Goal: Check status: Check status

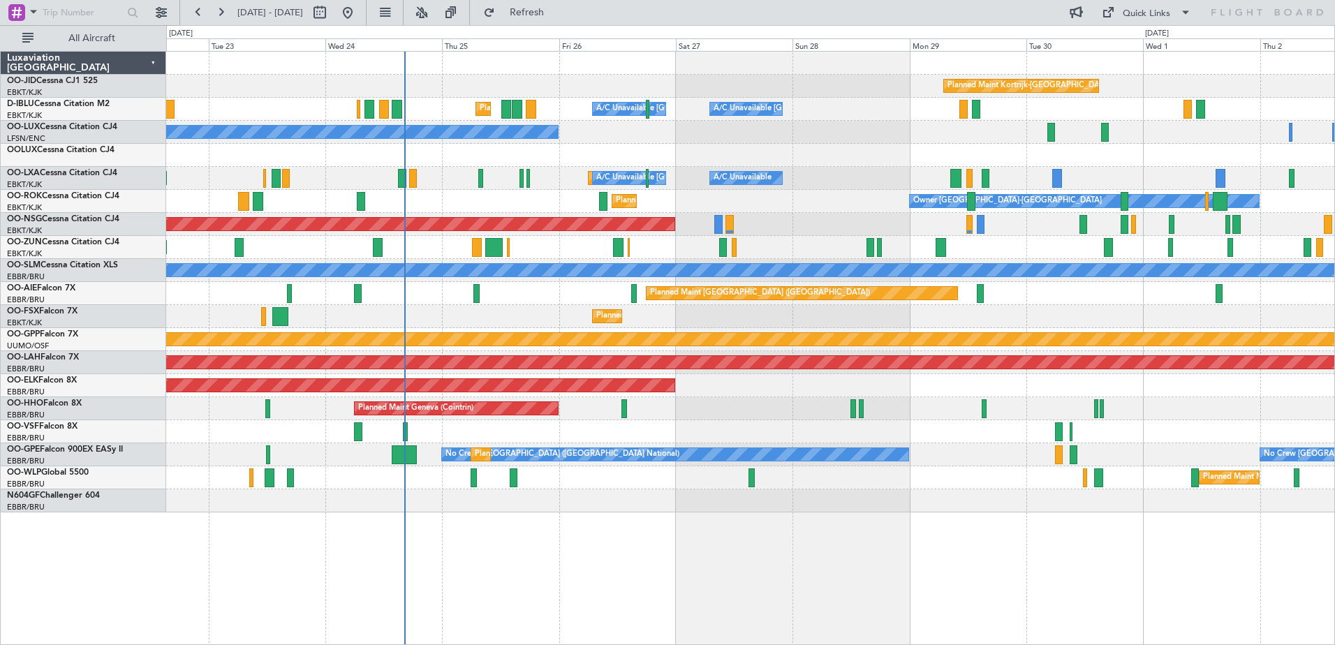
click at [743, 246] on div "Planned Maint Kortrijk-[GEOGRAPHIC_DATA] Owner" at bounding box center [750, 247] width 1168 height 23
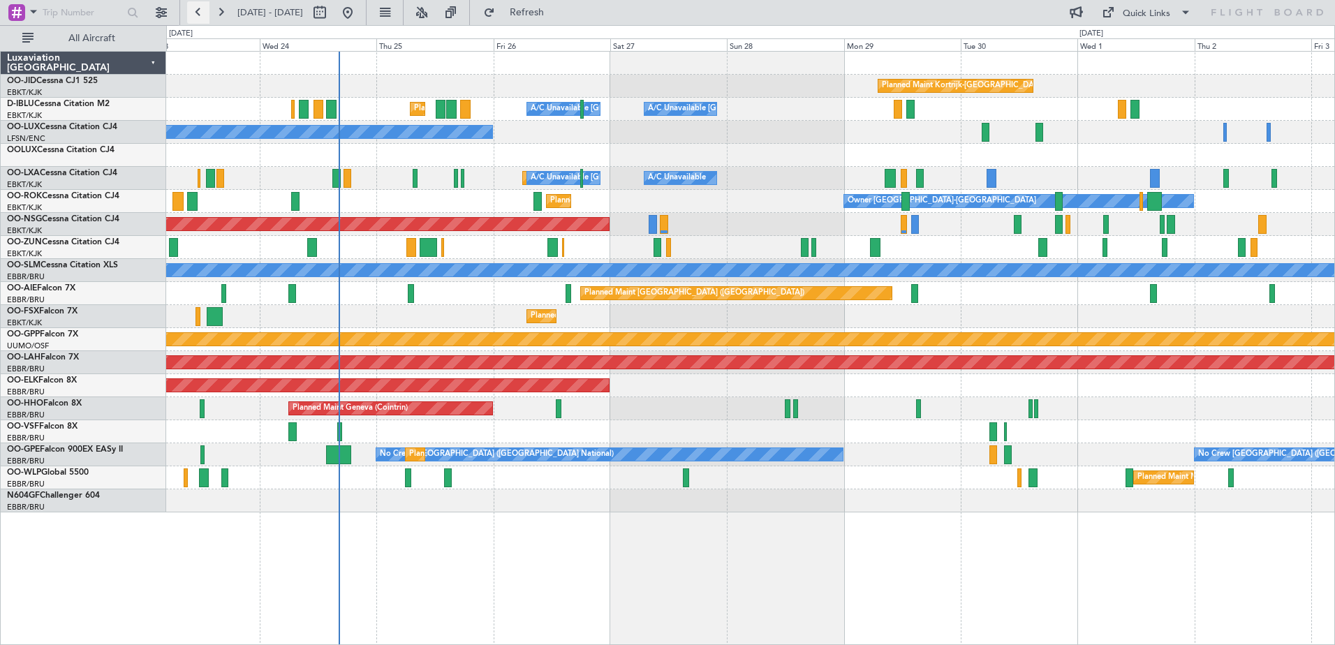
click at [205, 15] on button at bounding box center [198, 12] width 22 height 22
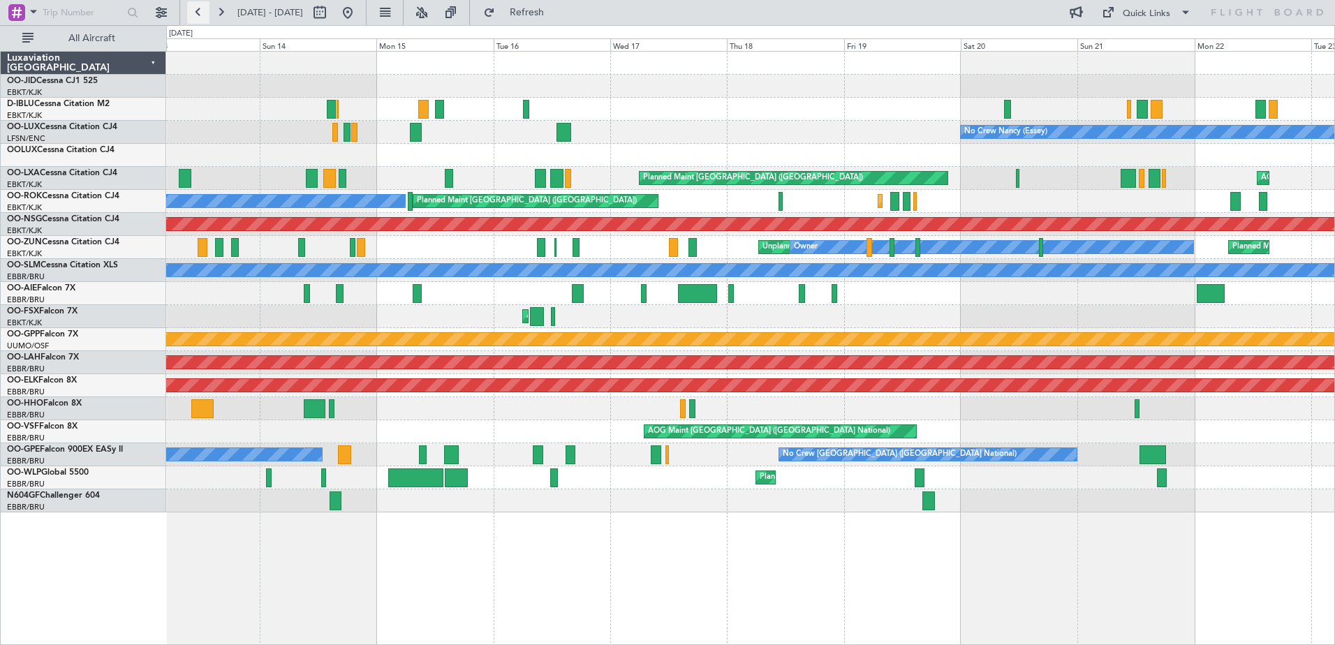
click at [205, 14] on button at bounding box center [198, 12] width 22 height 22
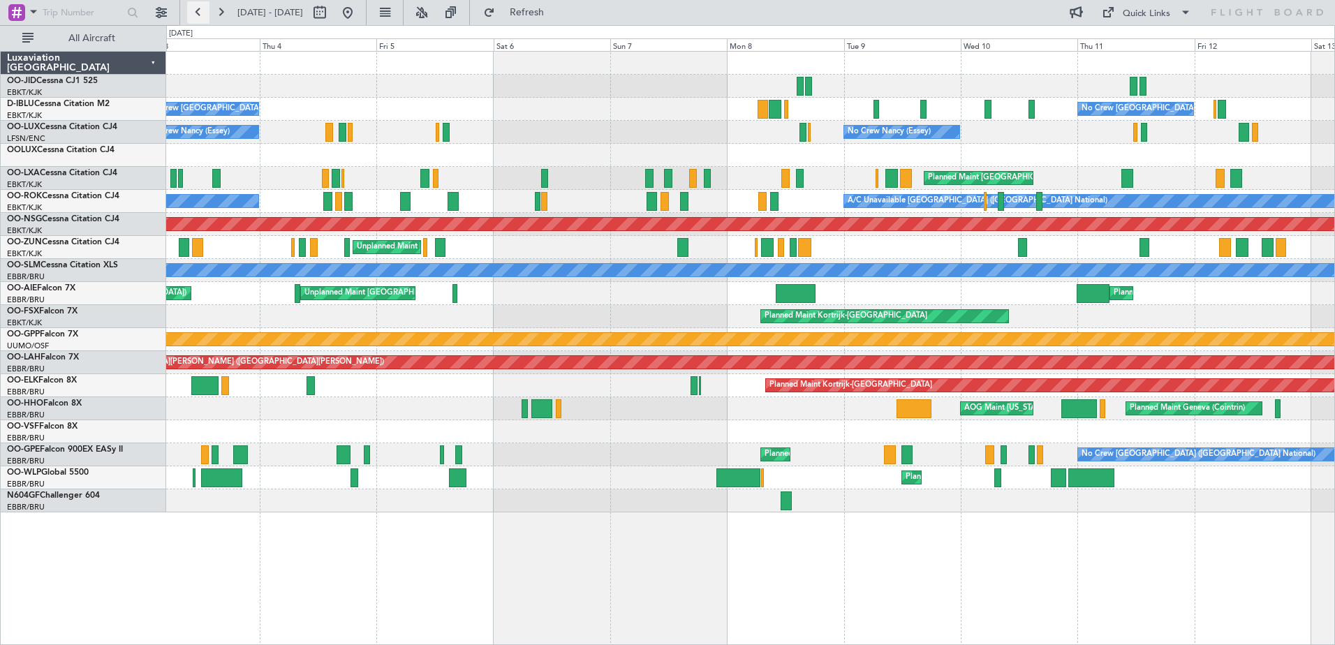
click at [205, 14] on button at bounding box center [198, 12] width 22 height 22
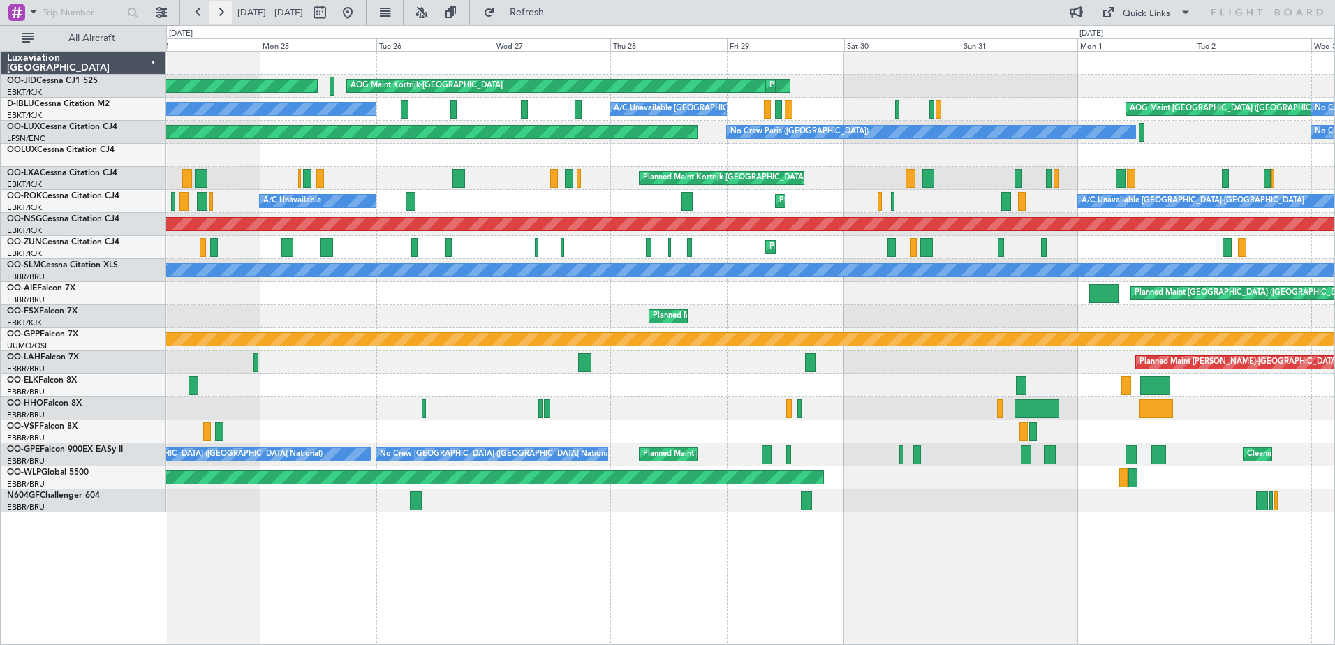
click at [226, 14] on button at bounding box center [220, 12] width 22 height 22
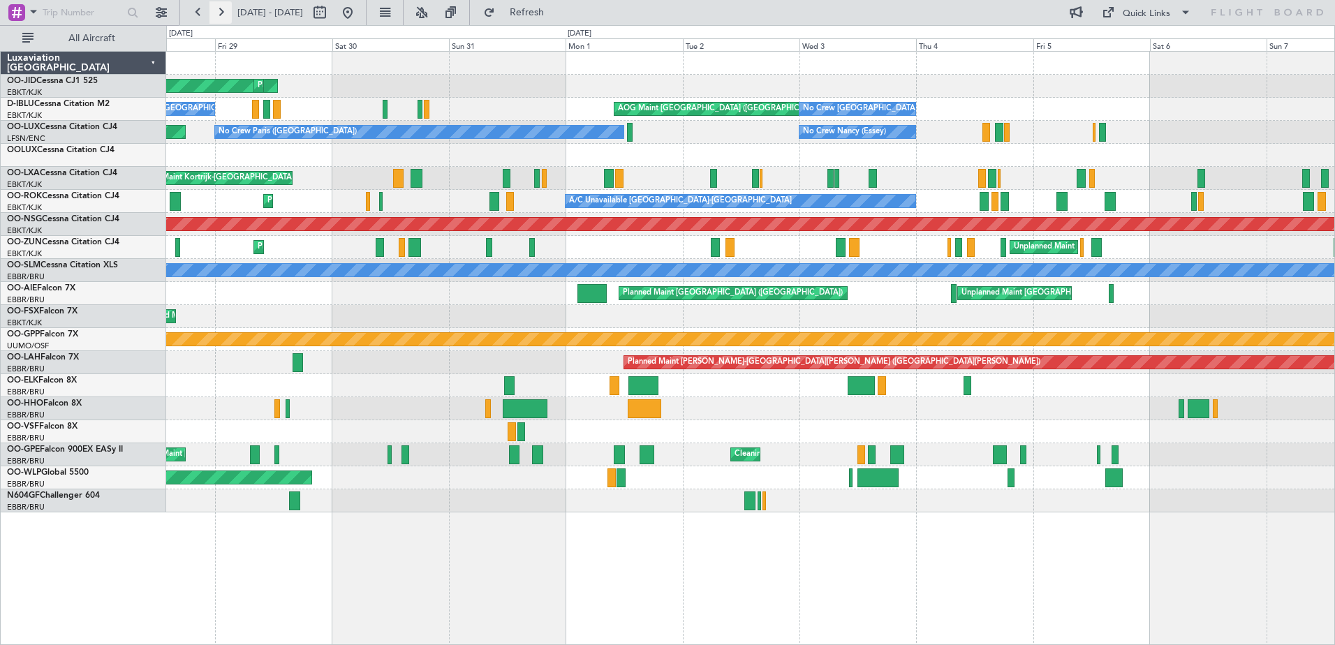
click at [226, 14] on button at bounding box center [220, 12] width 22 height 22
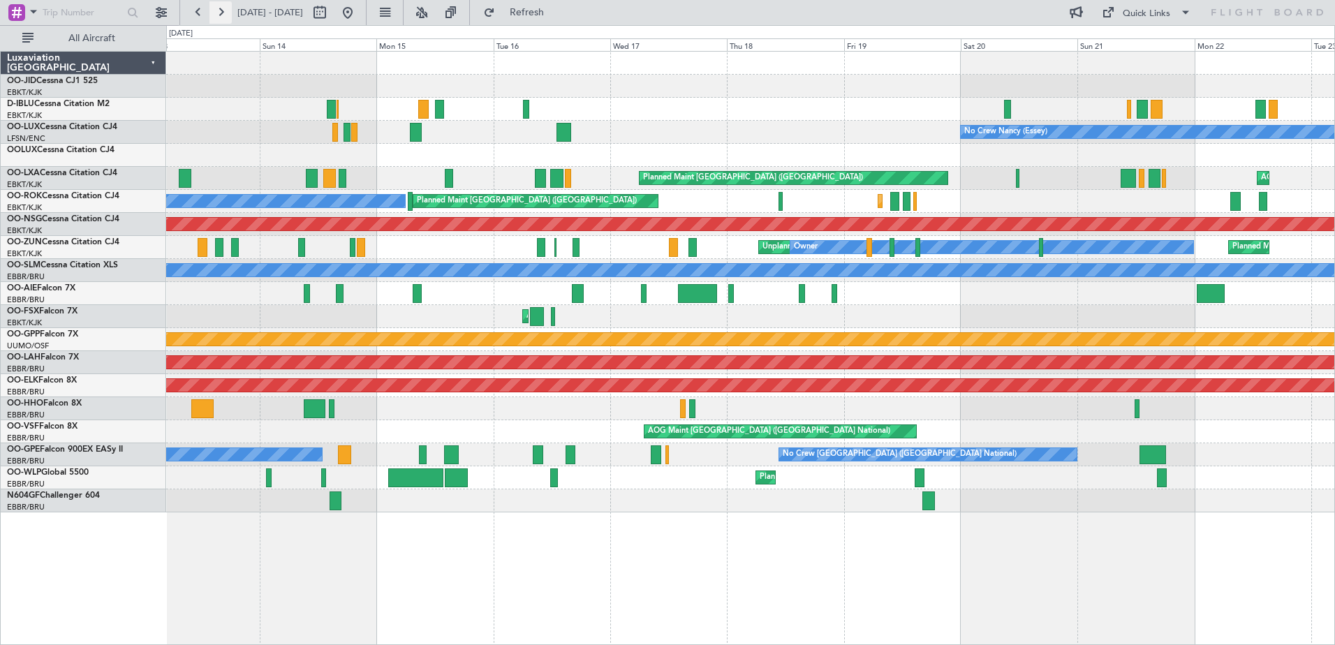
click at [226, 14] on button at bounding box center [220, 12] width 22 height 22
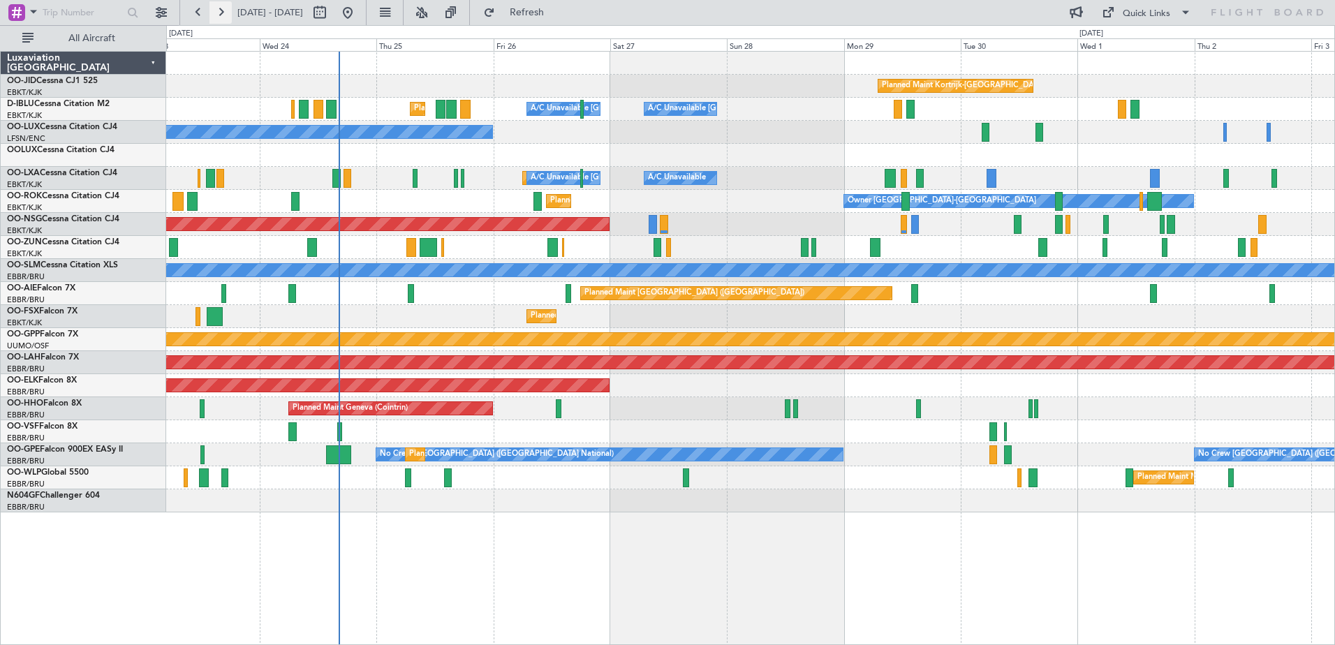
click at [222, 15] on button at bounding box center [220, 12] width 22 height 22
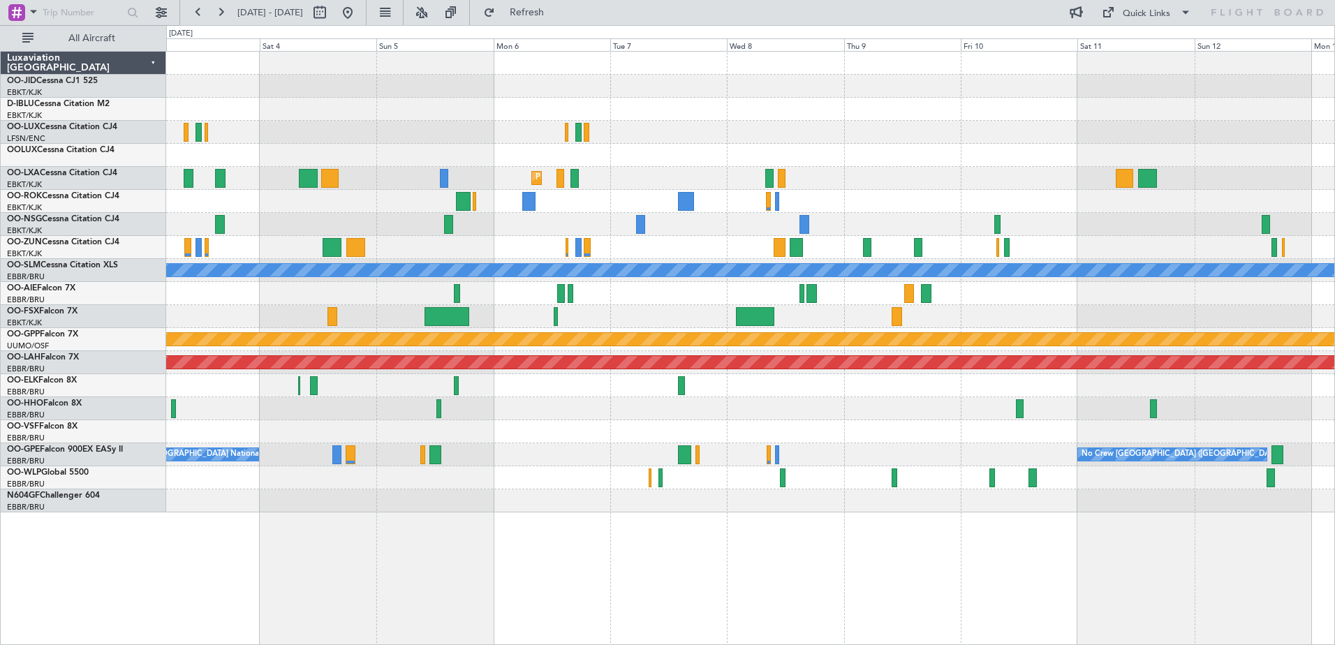
click at [855, 288] on div "Planned Maint Kortrijk-[GEOGRAPHIC_DATA] Owner [GEOGRAPHIC_DATA]-[GEOGRAPHIC_DA…" at bounding box center [750, 282] width 1168 height 461
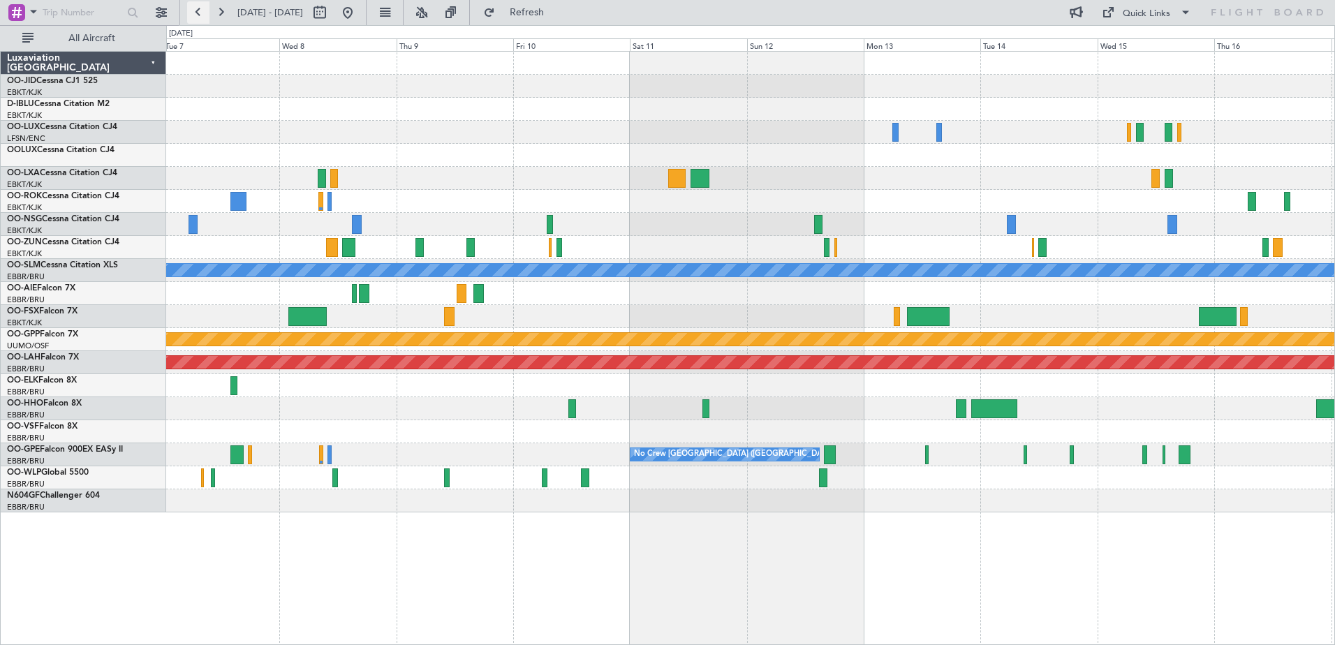
click at [207, 9] on button at bounding box center [198, 12] width 22 height 22
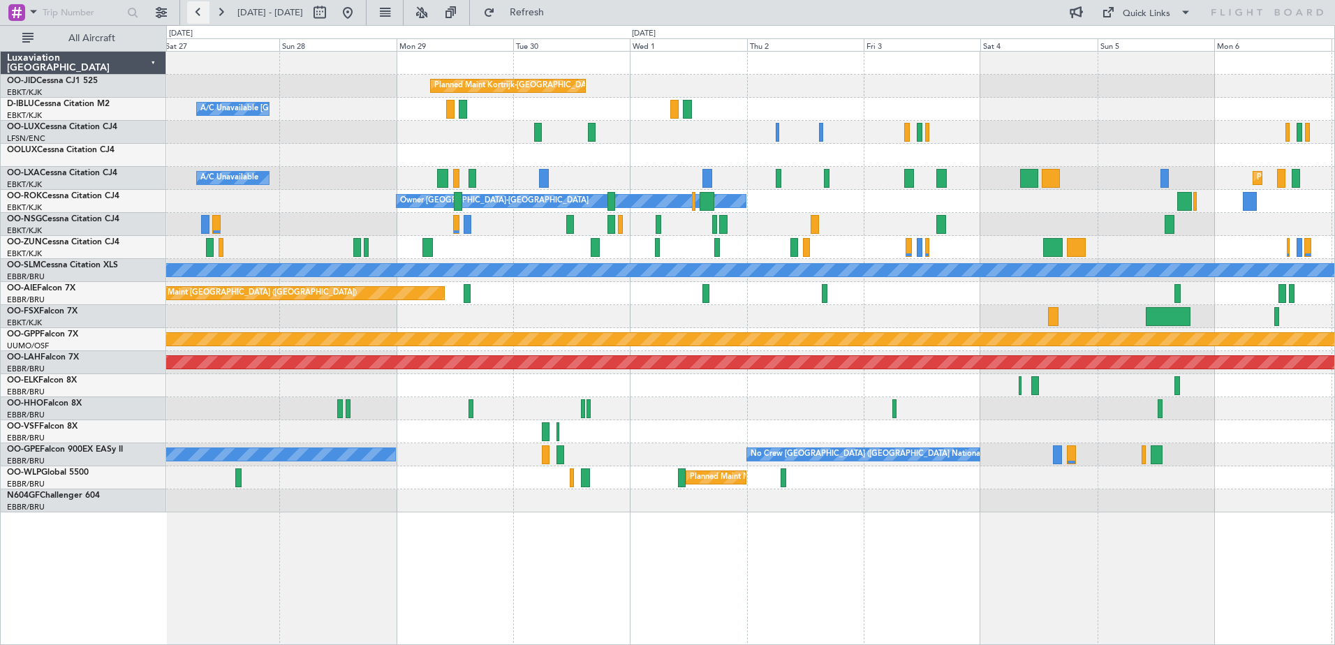
click at [207, 9] on button at bounding box center [198, 12] width 22 height 22
